Goal: Information Seeking & Learning: Find specific fact

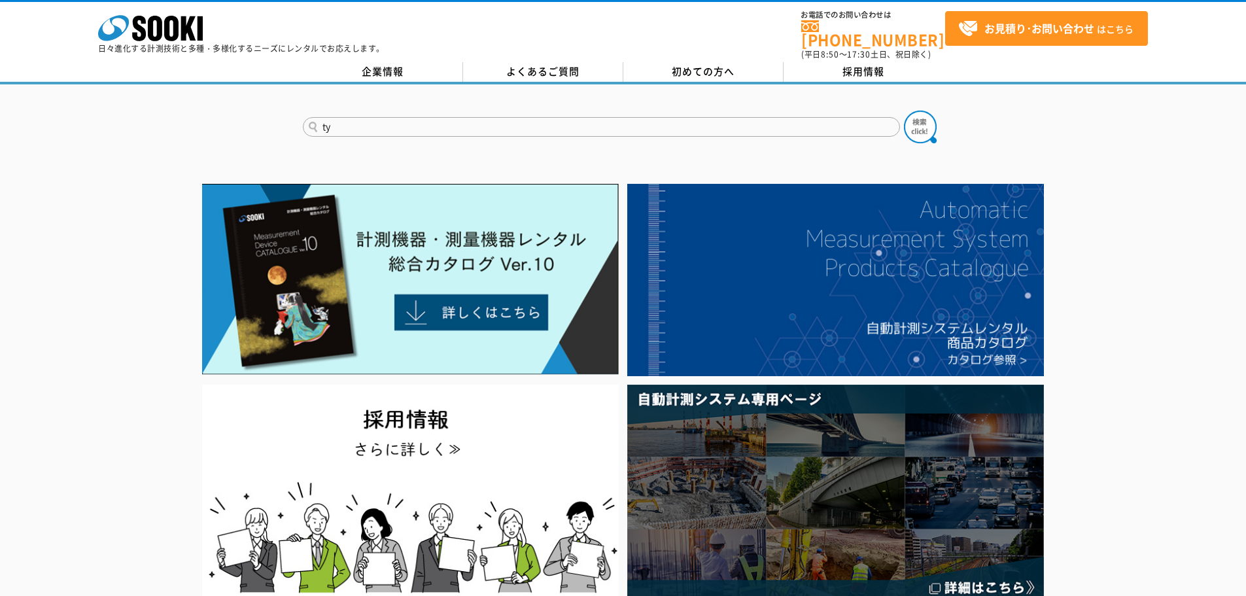
type input "ty"
click at [904, 111] on button at bounding box center [920, 127] width 33 height 33
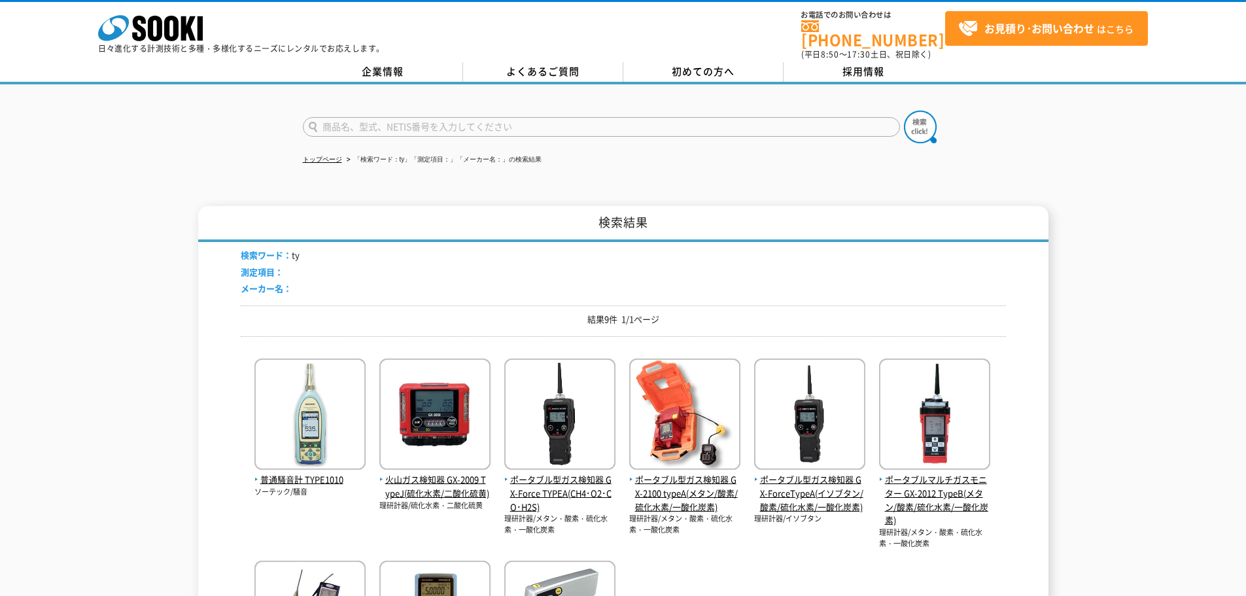
scroll to position [196, 0]
